Goal: Information Seeking & Learning: Compare options

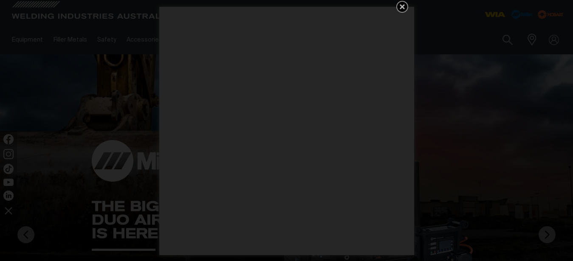
click at [397, 5] on icon "Get 5 WIA Welding Guides Free!" at bounding box center [402, 7] width 10 height 10
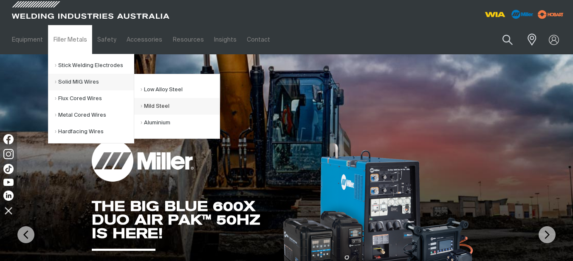
click at [164, 105] on link "Mild Steel" at bounding box center [179, 106] width 79 height 17
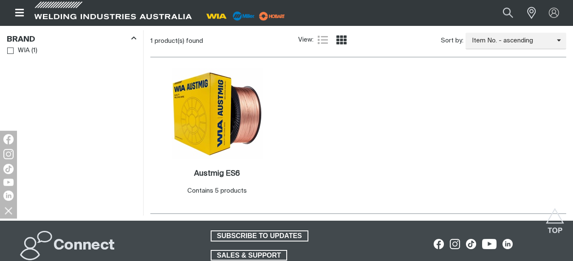
scroll to position [261, 0]
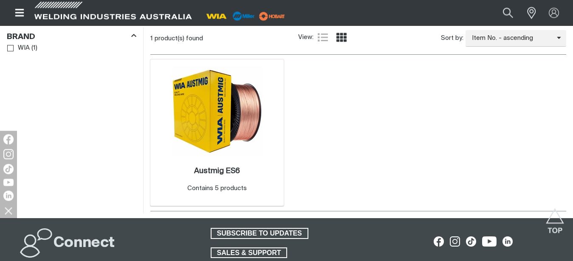
click at [218, 134] on img at bounding box center [216, 111] width 91 height 91
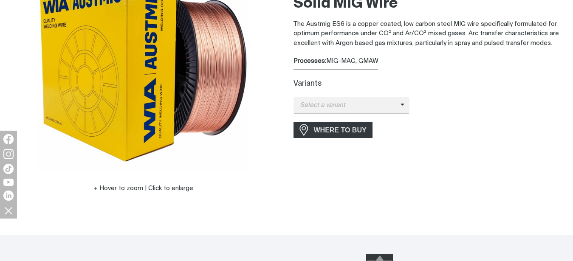
scroll to position [149, 0]
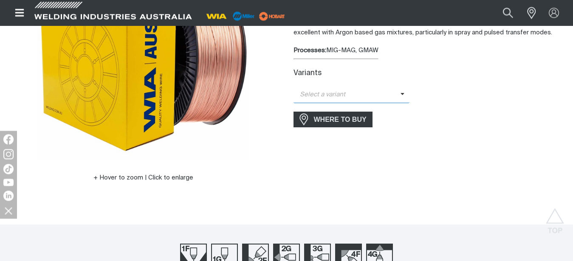
click at [404, 92] on span at bounding box center [404, 95] width 9 height 10
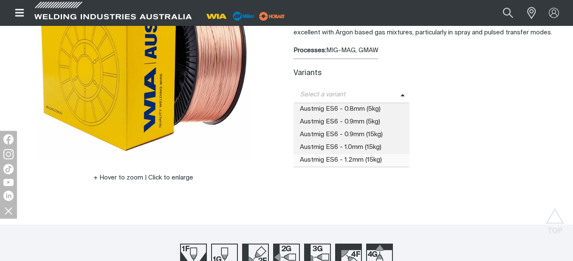
click at [356, 159] on span "Austmig ES6 - 1.2mm (15kg)" at bounding box center [351, 160] width 116 height 13
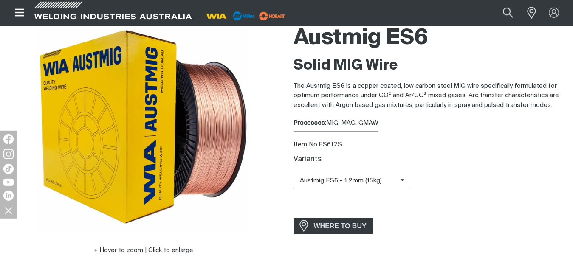
scroll to position [73, 0]
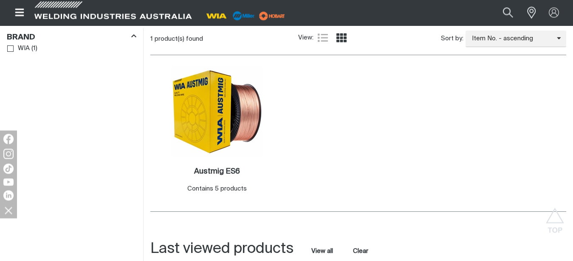
scroll to position [261, 0]
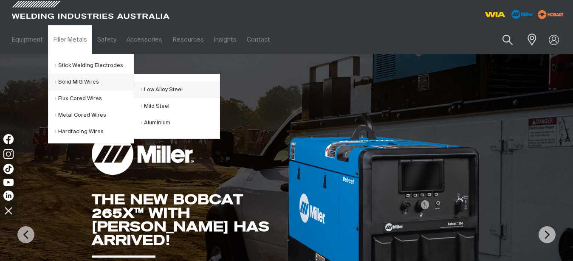
click at [159, 91] on link "Low Alloy Steel" at bounding box center [179, 89] width 79 height 17
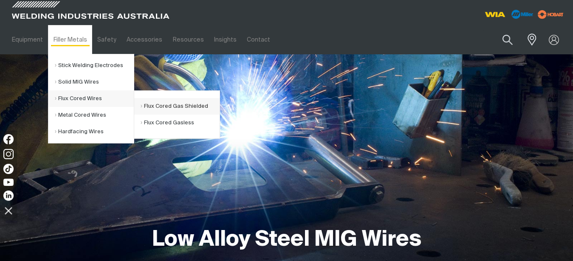
click at [162, 104] on link "Flux Cored Gas Shielded" at bounding box center [179, 106] width 79 height 17
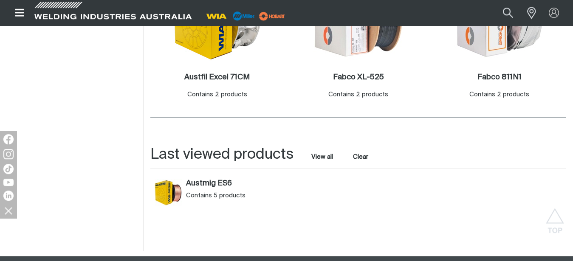
scroll to position [377, 0]
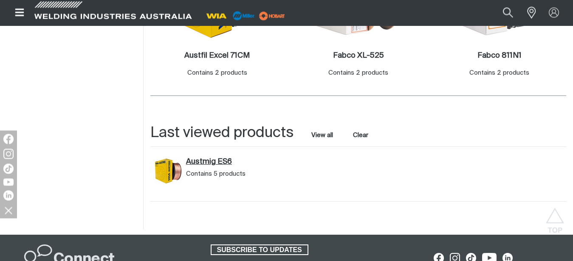
click at [199, 166] on link "Austmig ES6" at bounding box center [235, 161] width 98 height 9
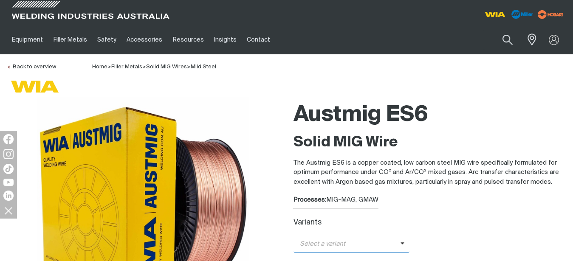
click at [398, 241] on span "Select a variant" at bounding box center [346, 244] width 107 height 10
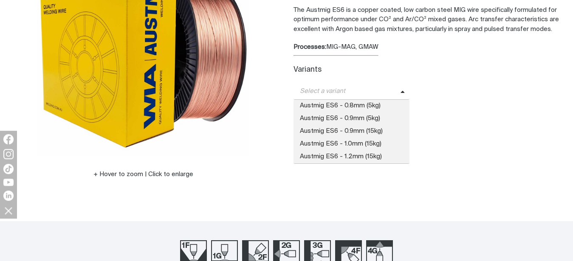
scroll to position [177, 0]
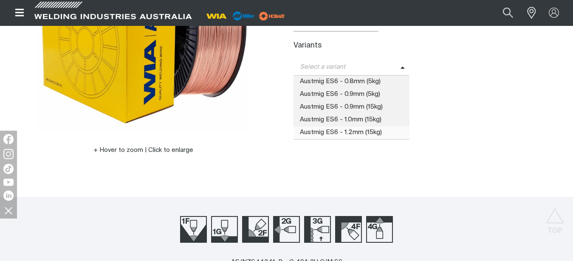
click at [352, 129] on span "Austmig ES6 - 1.2mm (15kg)" at bounding box center [351, 132] width 116 height 13
